Goal: Task Accomplishment & Management: Manage account settings

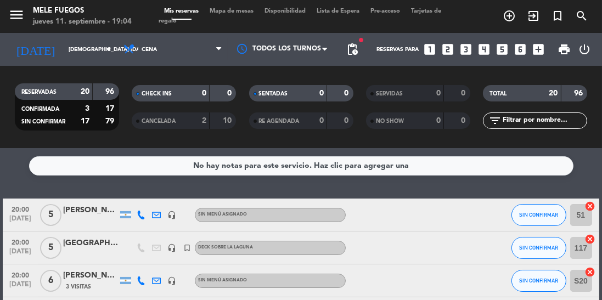
click at [63, 41] on input "[DEMOGRAPHIC_DATA] [DATE]" at bounding box center [103, 49] width 81 height 17
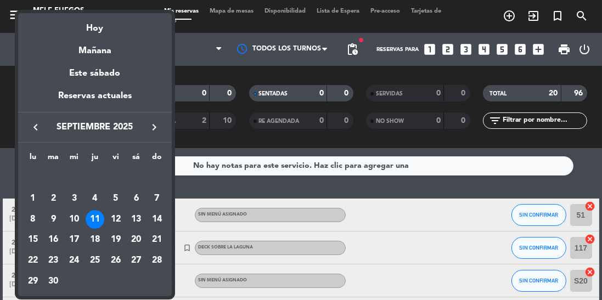
click at [115, 220] on div "12" at bounding box center [115, 219] width 19 height 19
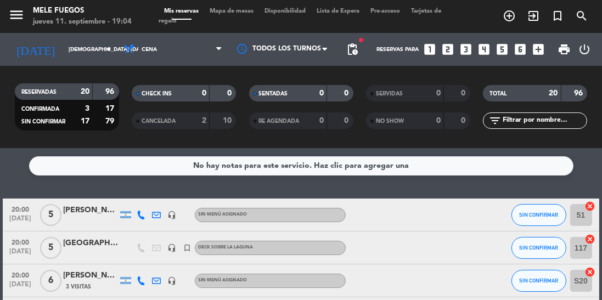
type input "vie. [DATE]"
click at [177, 51] on span "Cena" at bounding box center [173, 49] width 110 height 24
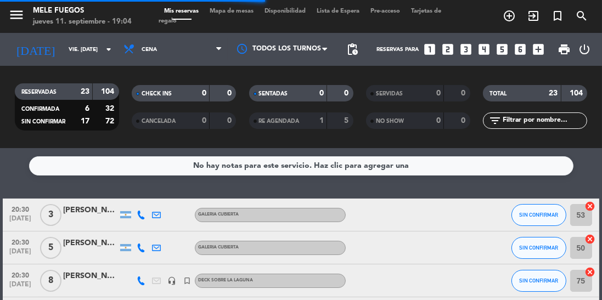
click at [198, 87] on div "0" at bounding box center [196, 93] width 22 height 13
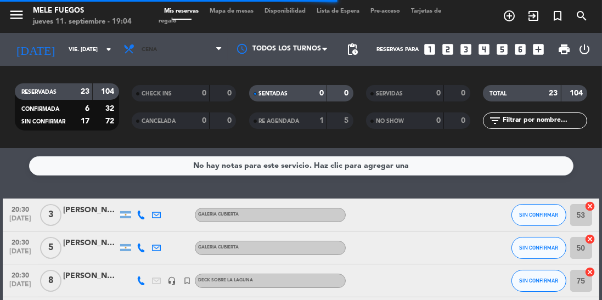
click at [176, 57] on span "Cena" at bounding box center [173, 49] width 110 height 24
click at [208, 55] on span "Cena" at bounding box center [173, 49] width 110 height 24
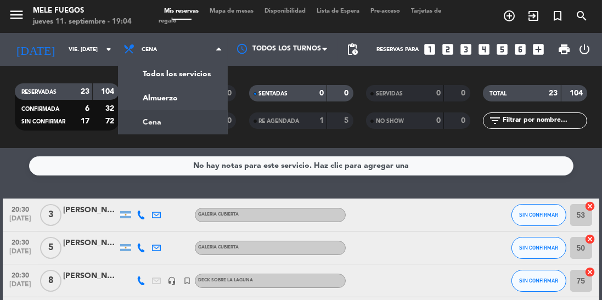
click at [181, 96] on div "menu Mele Fuegos jueves 11. septiembre - 19:04 Mis reservas Mapa de mesas Dispo…" at bounding box center [301, 74] width 602 height 148
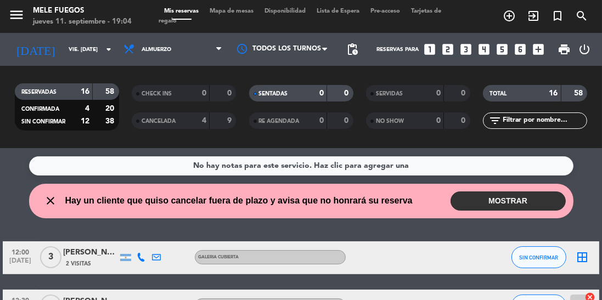
click at [501, 204] on button "MOSTRAR" at bounding box center [508, 201] width 115 height 19
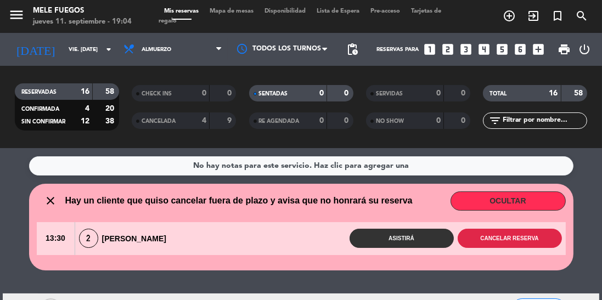
click at [524, 238] on button "Cancelar reserva" at bounding box center [510, 238] width 104 height 19
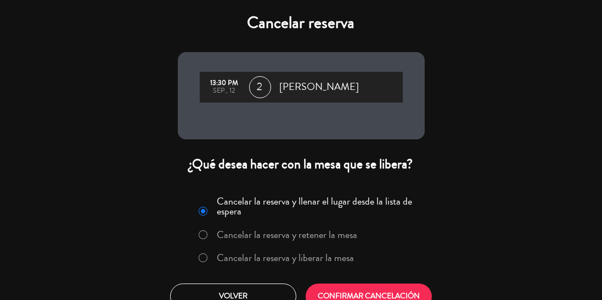
click at [217, 263] on label "Cancelar la reserva y liberar la mesa" at bounding box center [285, 258] width 137 height 10
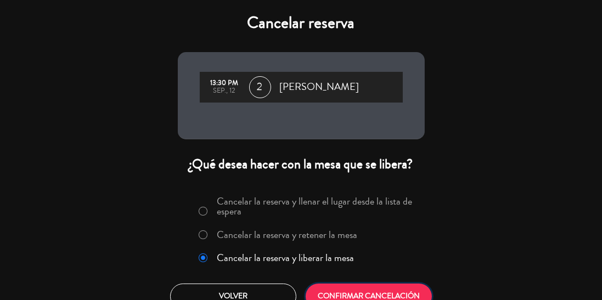
click at [360, 300] on button "CONFIRMAR CANCELACIÓN" at bounding box center [369, 297] width 126 height 26
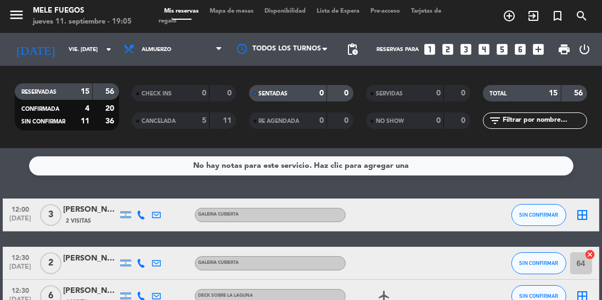
click at [85, 217] on span "2 Visitas" at bounding box center [78, 221] width 25 height 9
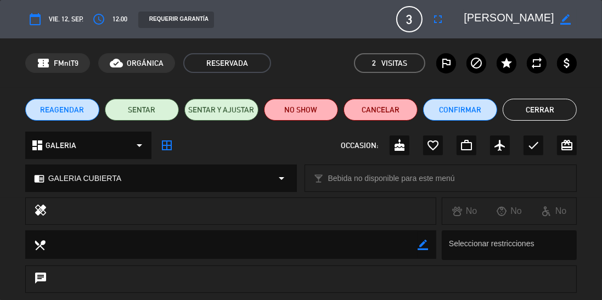
click at [556, 108] on button "Cerrar" at bounding box center [540, 110] width 74 height 22
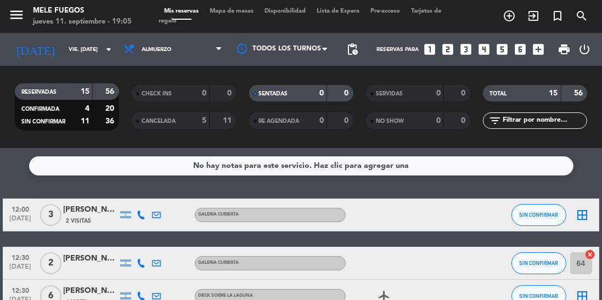
click at [233, 10] on span "Mapa de mesas" at bounding box center [231, 11] width 55 height 6
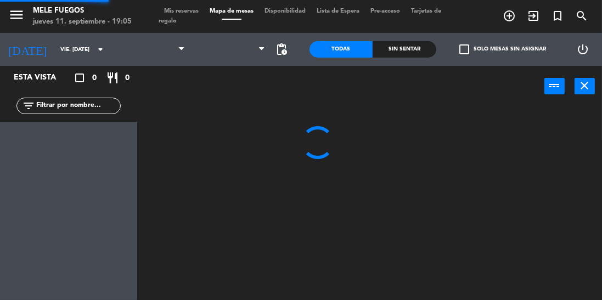
click at [248, 19] on span at bounding box center [231, 19] width 55 height 1
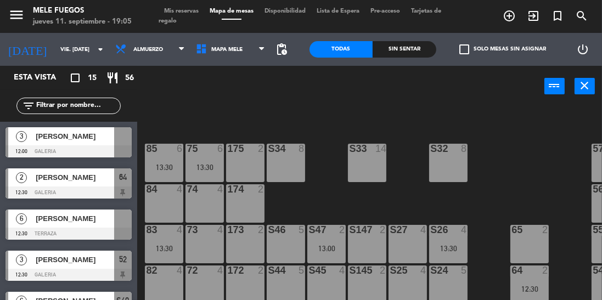
scroll to position [62, 0]
click at [187, 156] on div "75 6 13:30" at bounding box center [205, 163] width 38 height 38
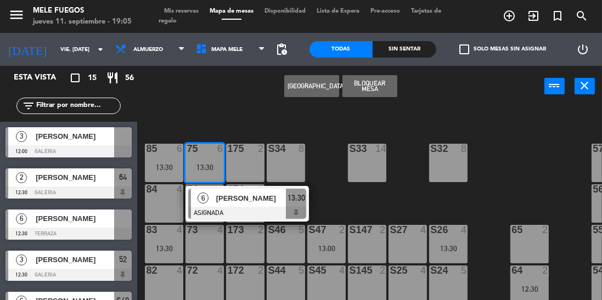
click at [332, 176] on div "100 8 101 8 102 8 103 8 104 8 S32 8 S33 14 S34 8 75 6 13:30 6 [PERSON_NAME] ASI…" at bounding box center [372, 228] width 459 height 246
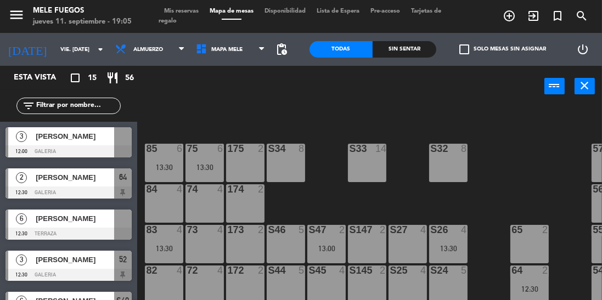
click at [197, 161] on div "75 6 13:30" at bounding box center [205, 163] width 38 height 38
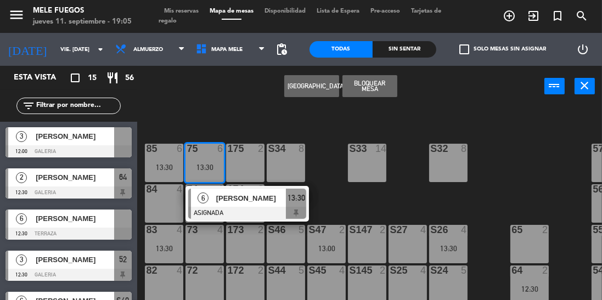
click at [525, 183] on div "100 8 101 8 102 8 103 8 104 8 S32 8 S33 14 S34 8 75 6 13:30 6 [PERSON_NAME] ASI…" at bounding box center [372, 228] width 459 height 246
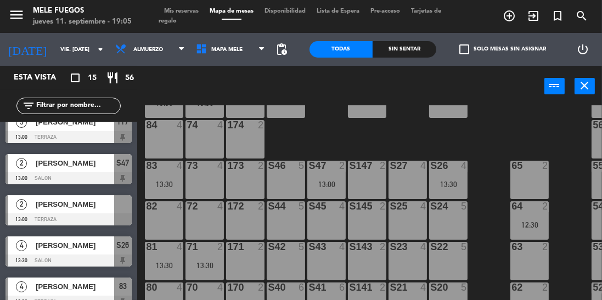
scroll to position [183, 0]
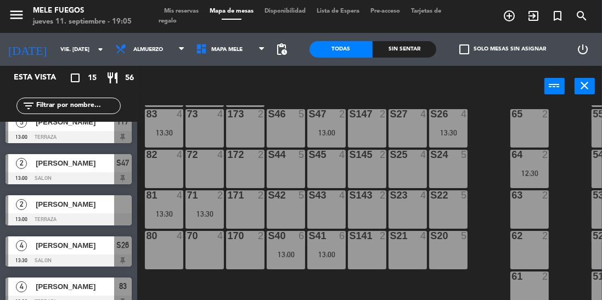
click at [115, 214] on div at bounding box center [68, 220] width 126 height 12
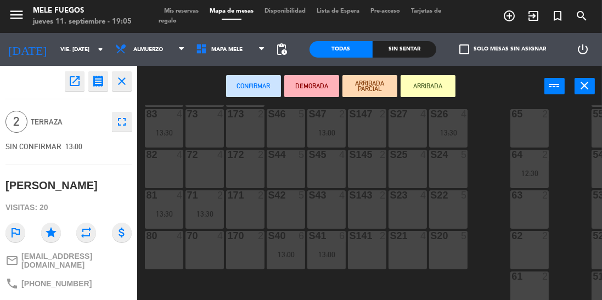
click at [250, 198] on div "171 2" at bounding box center [245, 209] width 38 height 38
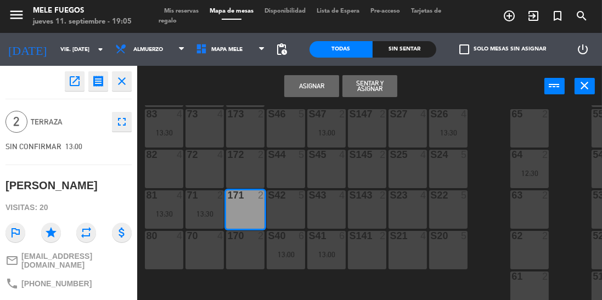
click at [310, 94] on button "Asignar" at bounding box center [311, 86] width 55 height 22
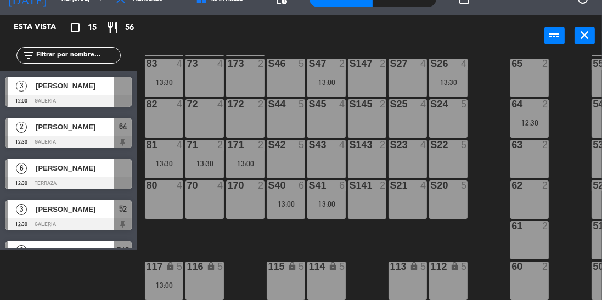
scroll to position [183, 36]
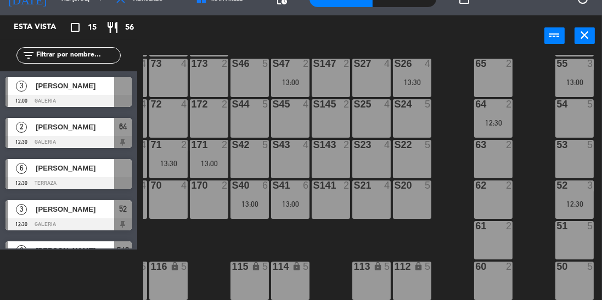
click at [111, 87] on span "[PERSON_NAME]" at bounding box center [75, 86] width 79 height 12
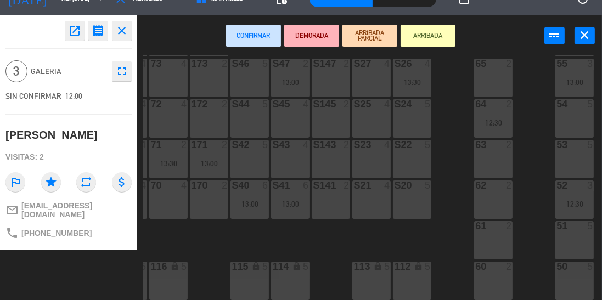
click at [579, 242] on div "51 5" at bounding box center [575, 240] width 38 height 38
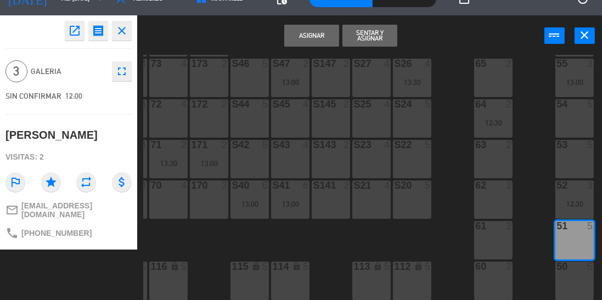
click at [309, 38] on button "Asignar" at bounding box center [311, 36] width 55 height 22
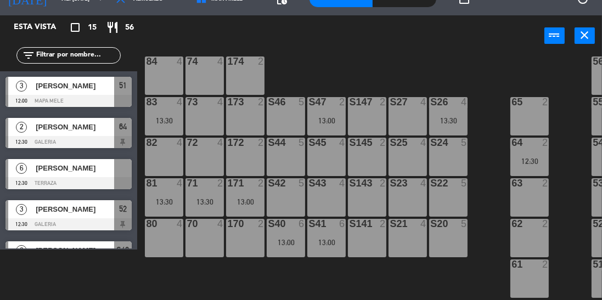
scroll to position [139, 0]
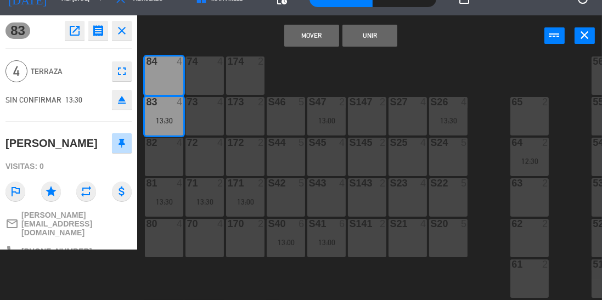
click at [293, 40] on button "Mover" at bounding box center [311, 36] width 55 height 22
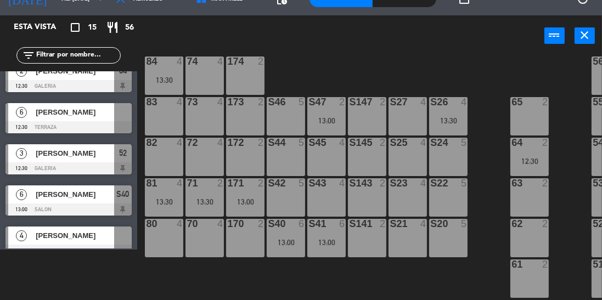
scroll to position [51, 0]
click at [115, 115] on div at bounding box center [123, 112] width 18 height 18
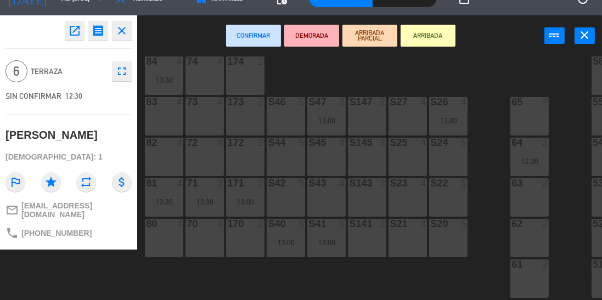
click at [172, 121] on div "83 4" at bounding box center [164, 116] width 38 height 38
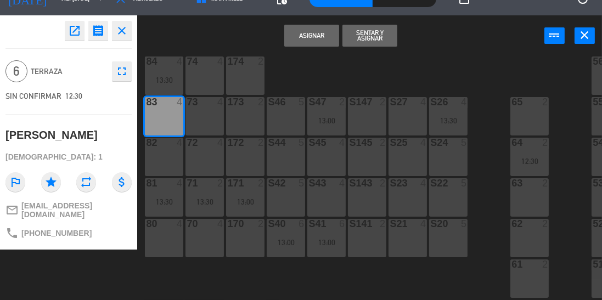
click at [211, 116] on div "73 4" at bounding box center [205, 116] width 38 height 38
click at [313, 44] on button "Asignar" at bounding box center [311, 36] width 55 height 22
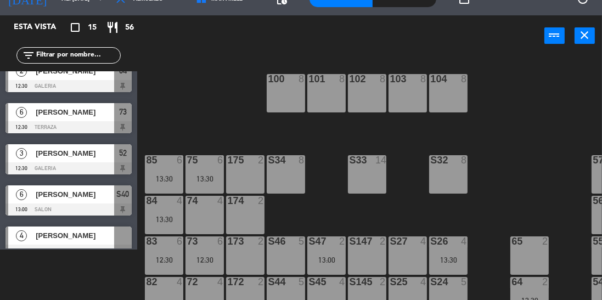
scroll to position [183, 0]
